Goal: Check status: Check status

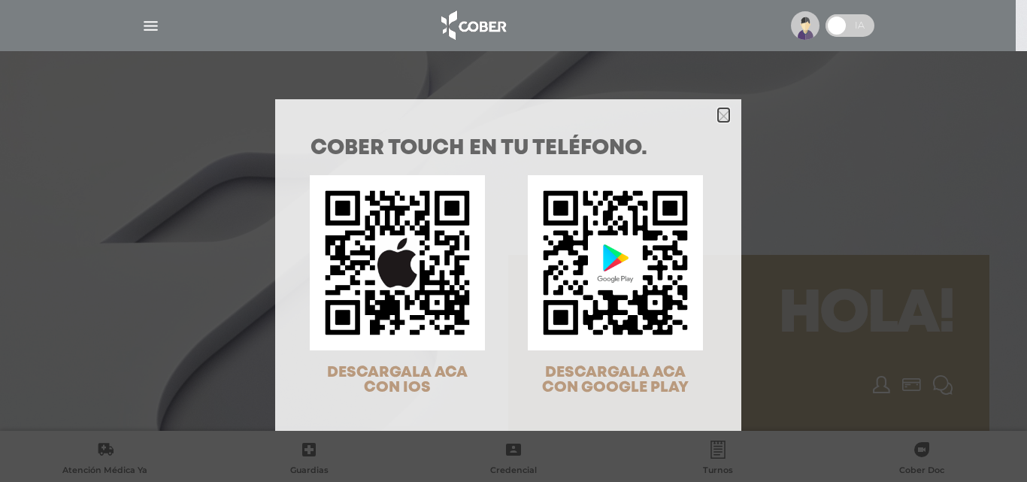
click at [718, 113] on icon "Close" at bounding box center [723, 116] width 11 height 11
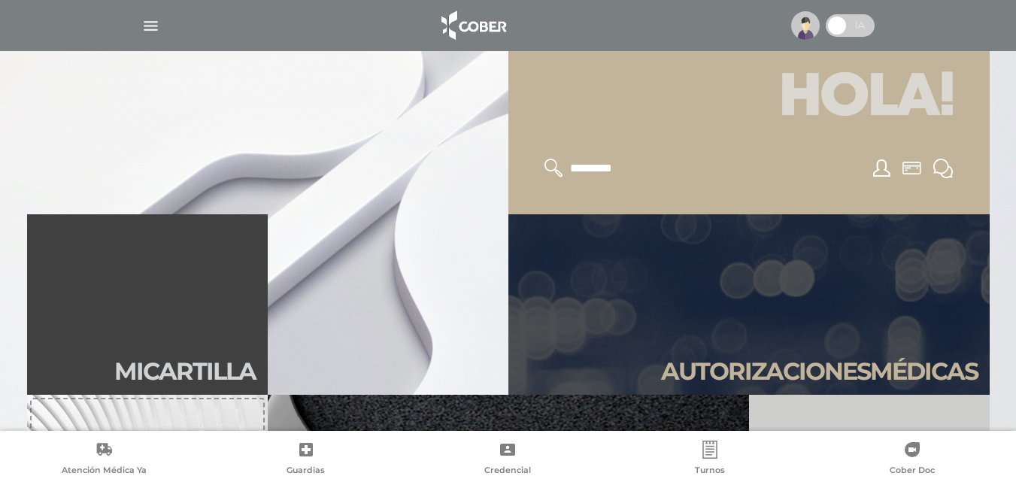
scroll to position [226, 0]
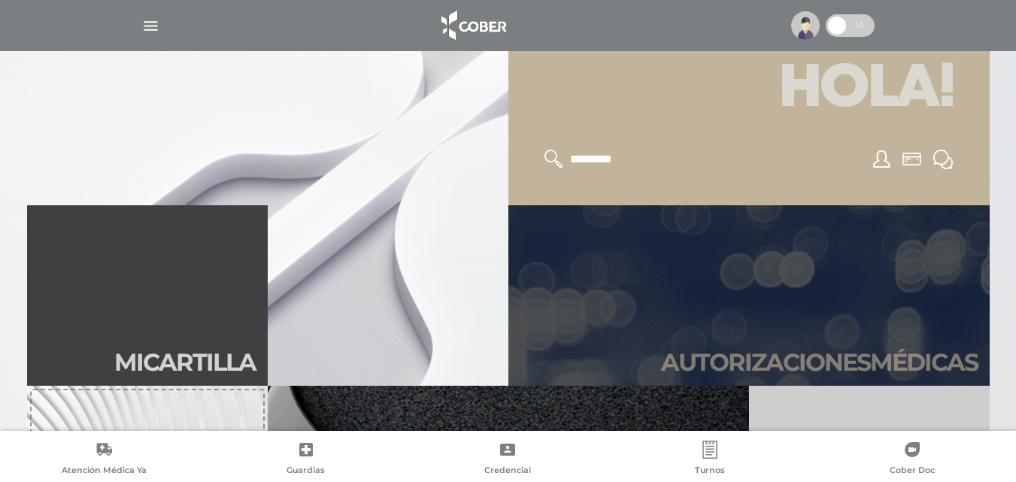
click at [746, 299] on link "Autori zaciones médicas" at bounding box center [748, 295] width 481 height 180
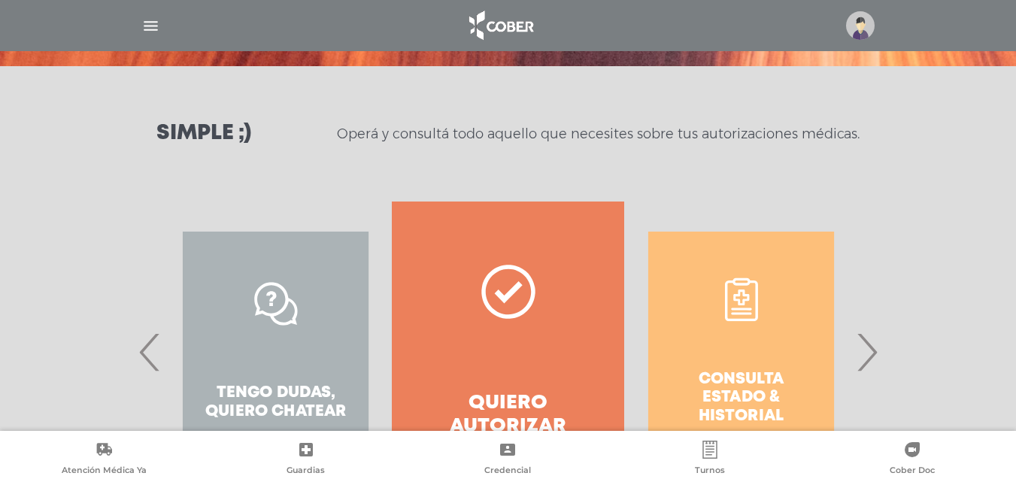
scroll to position [226, 0]
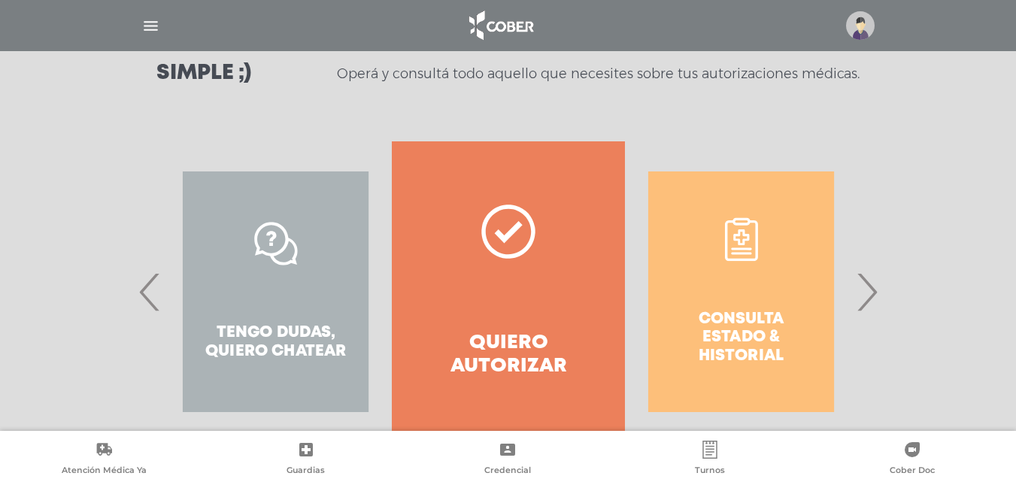
click at [872, 296] on span "›" at bounding box center [866, 291] width 29 height 81
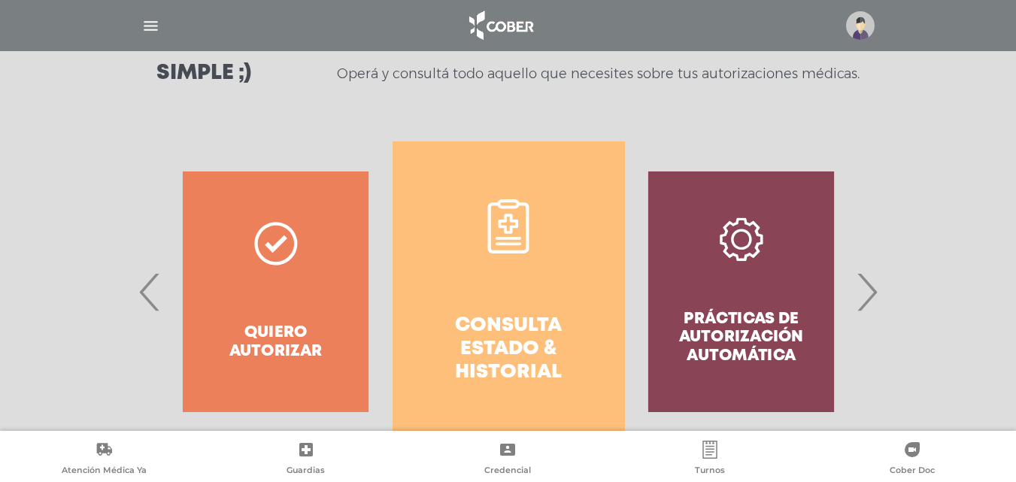
click at [503, 295] on link "Consulta estado & historial" at bounding box center [509, 291] width 232 height 301
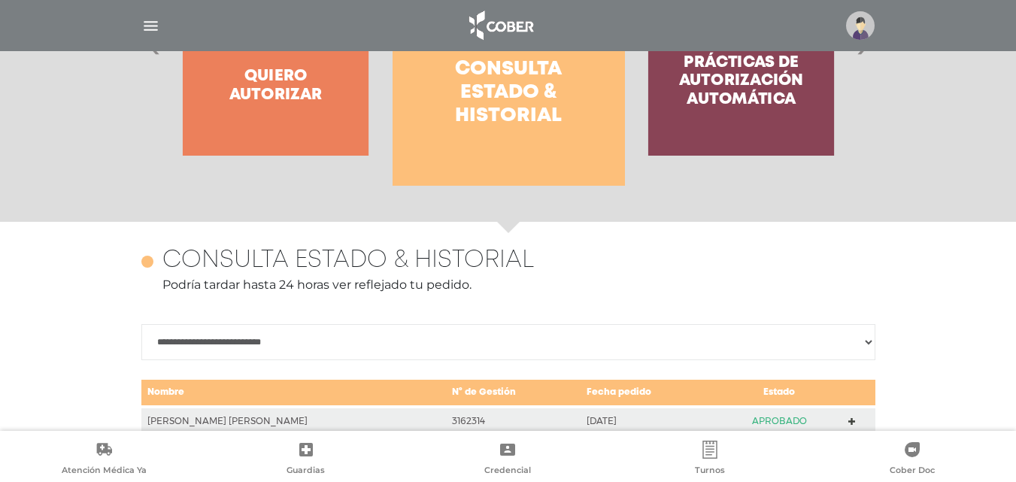
scroll to position [668, 0]
